Goal: Find specific page/section: Find specific page/section

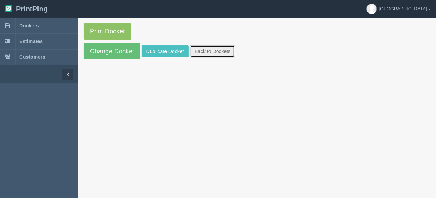
click at [210, 48] on link "Back to Dockets" at bounding box center [212, 51] width 45 height 12
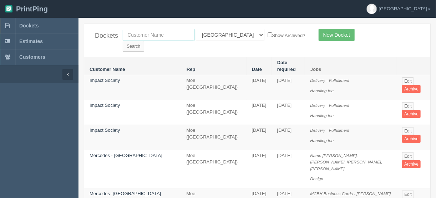
drag, startPoint x: 150, startPoint y: 32, endPoint x: 152, endPoint y: 39, distance: 6.4
click at [150, 32] on input "text" at bounding box center [159, 35] width 72 height 12
type input "mountain v"
click at [144, 41] on input "Search" at bounding box center [133, 46] width 21 height 11
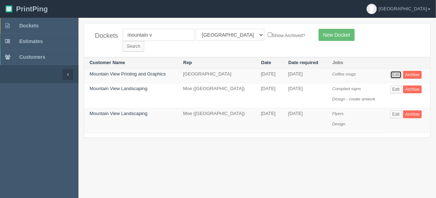
click at [394, 71] on link "Edit" at bounding box center [396, 75] width 12 height 8
